Goal: Check status

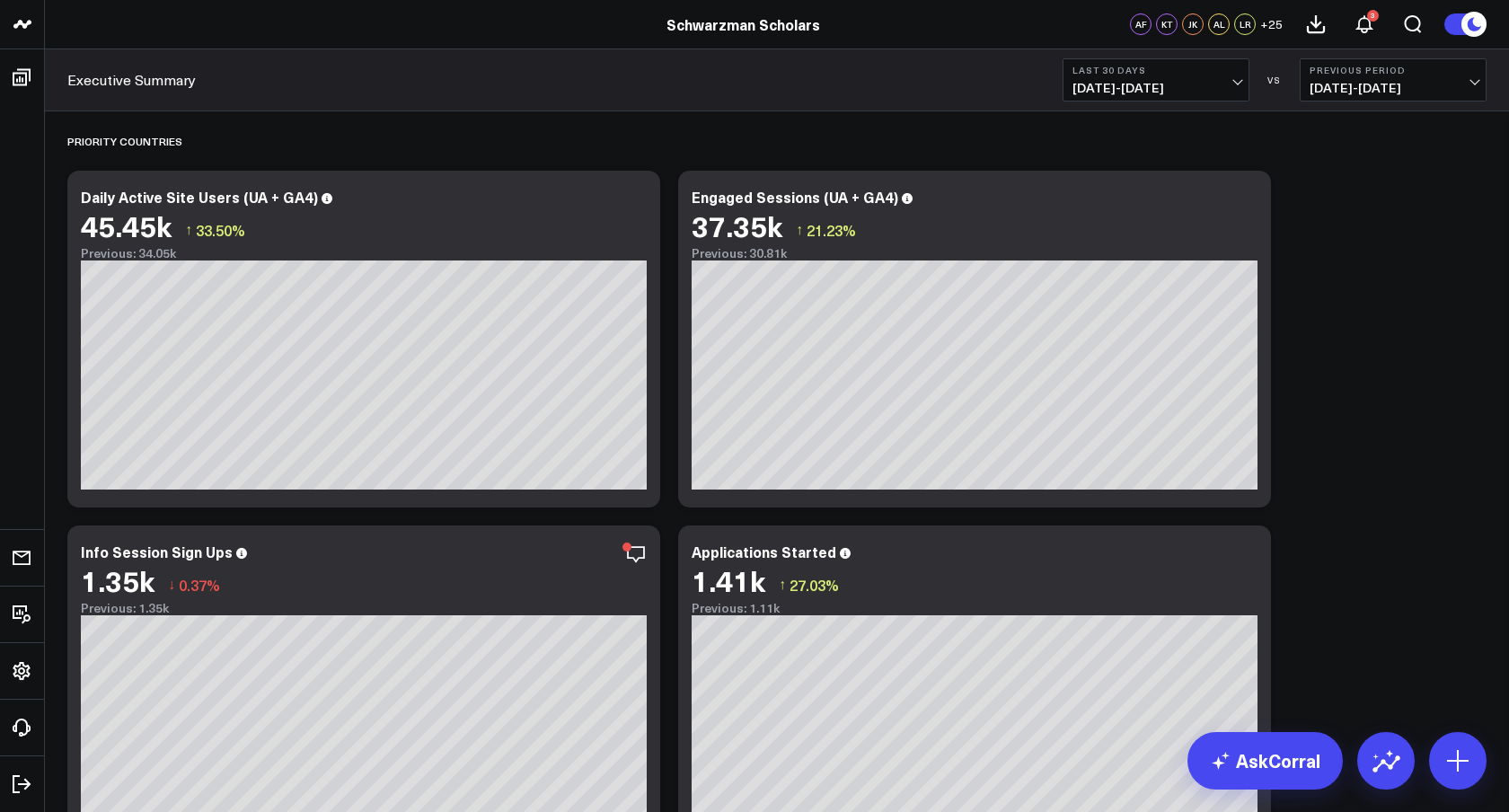
click at [1222, 96] on button "Last 30 Days [DATE] - [DATE]" at bounding box center [1156, 80] width 187 height 43
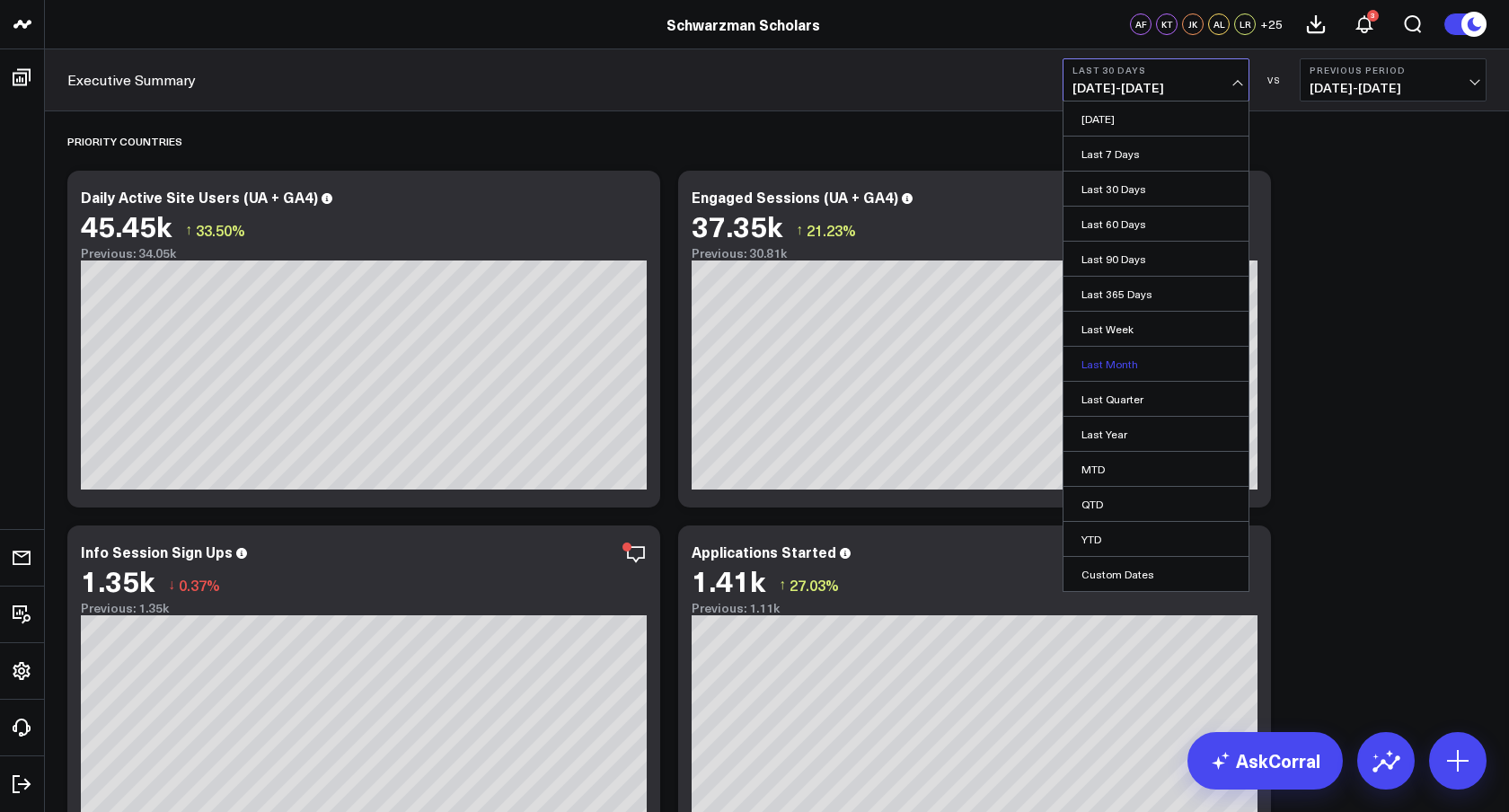
click at [1140, 374] on link "Last Month" at bounding box center [1156, 363] width 185 height 34
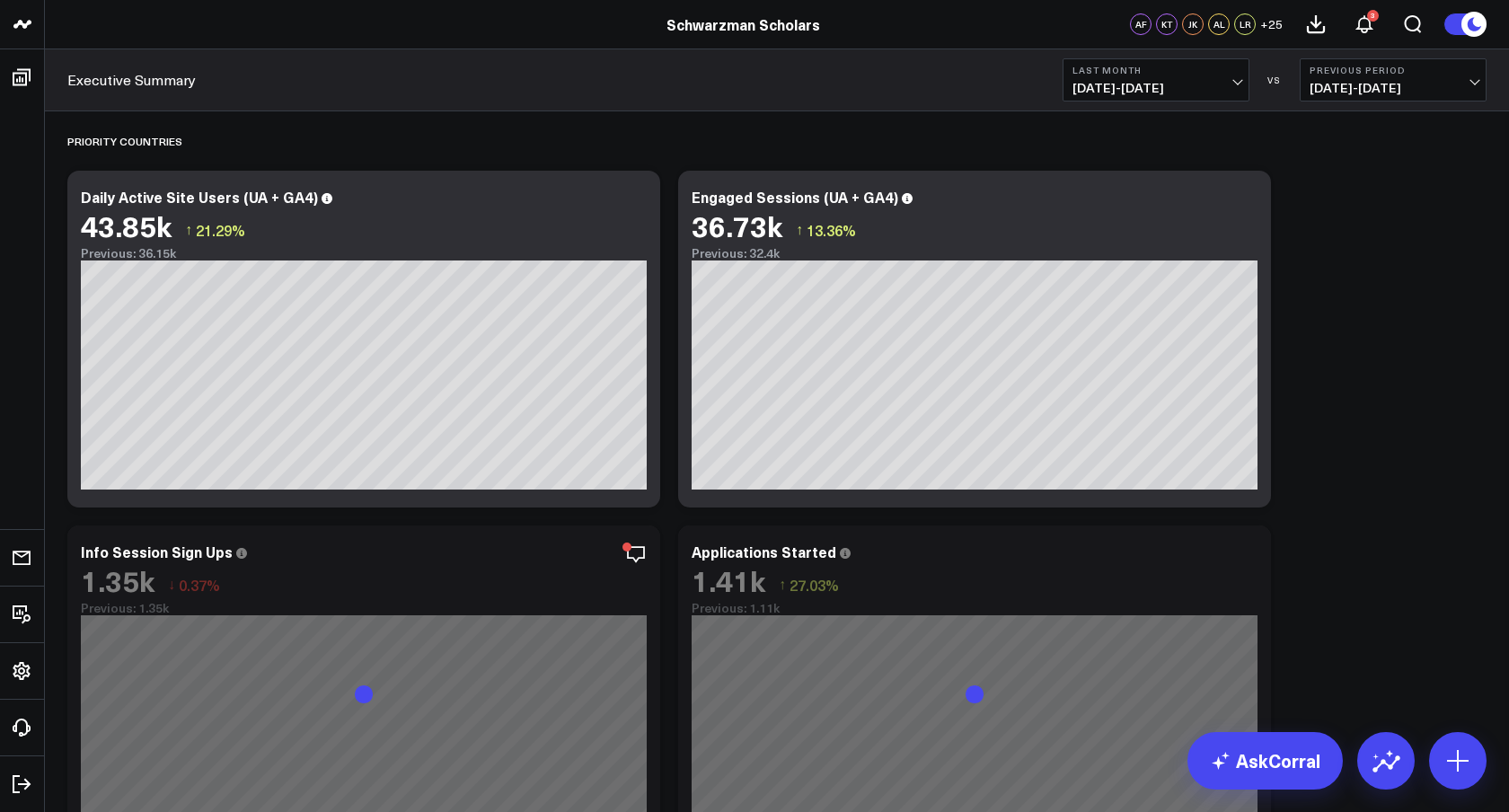
click at [1433, 83] on span "[DATE] - [DATE]" at bounding box center [1393, 88] width 167 height 15
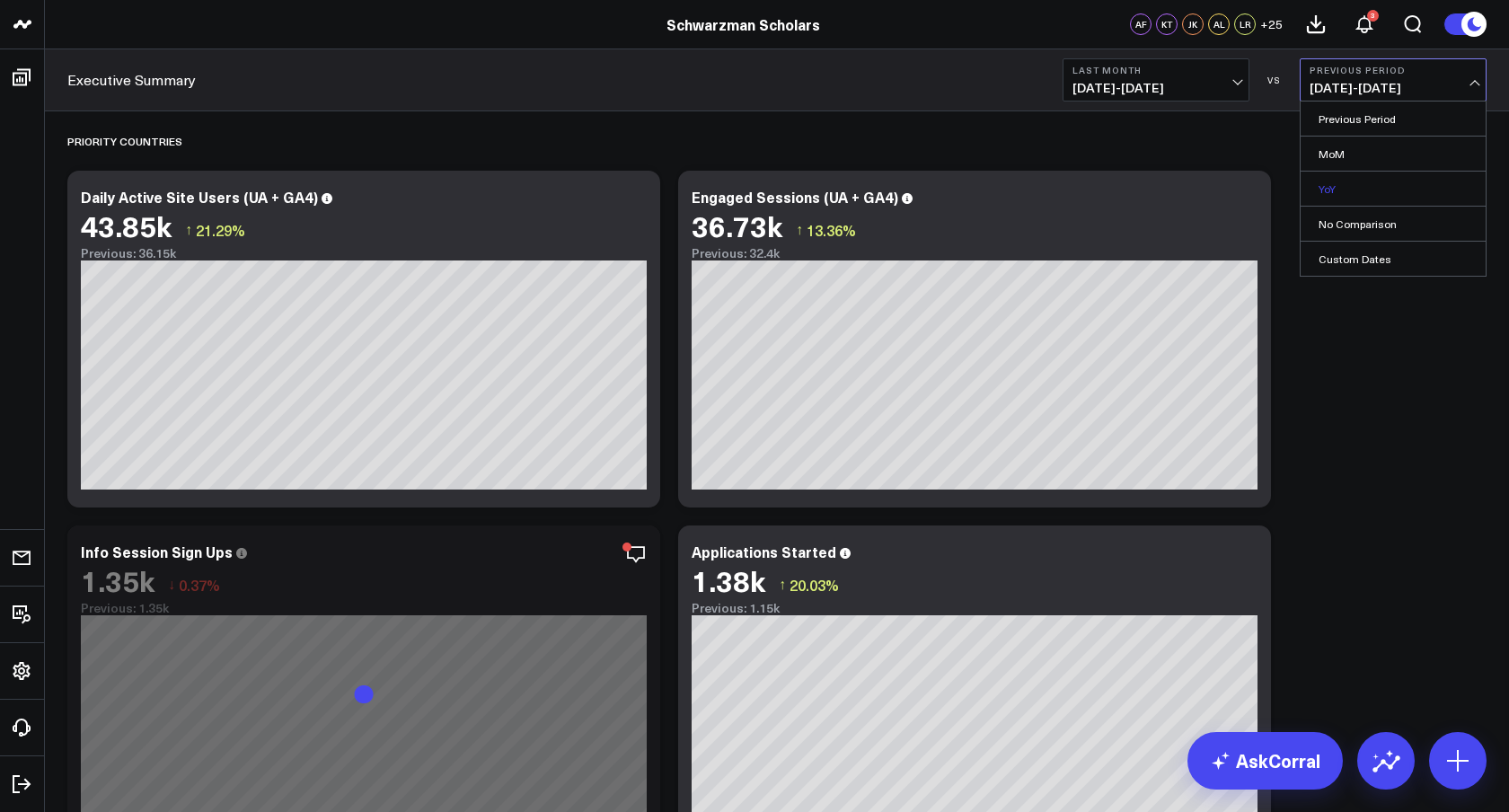
click at [1360, 181] on link "YoY" at bounding box center [1393, 188] width 185 height 34
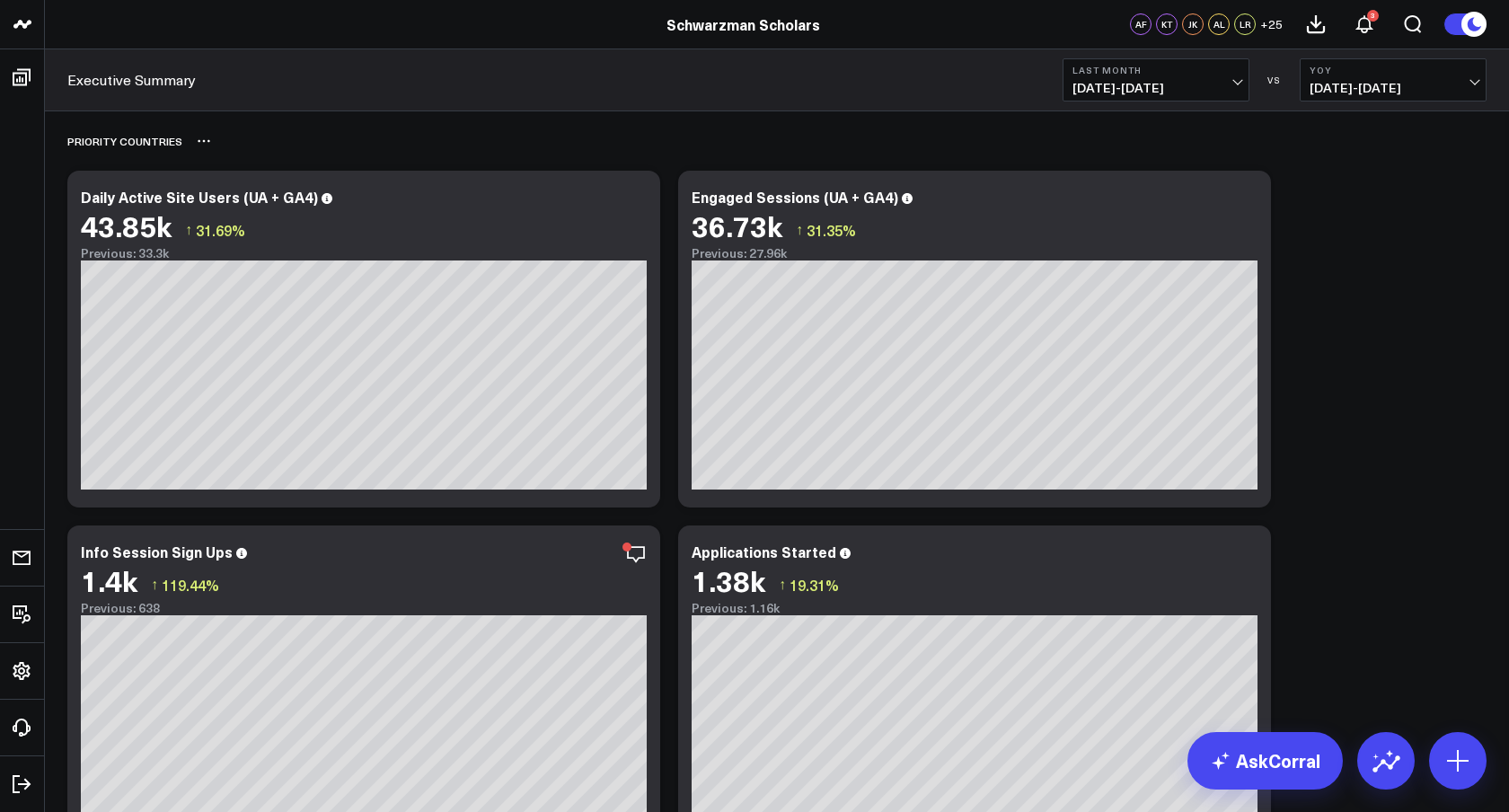
click at [1357, 156] on div "Priority Countries" at bounding box center [777, 140] width 1419 height 41
